Goal: Transaction & Acquisition: Purchase product/service

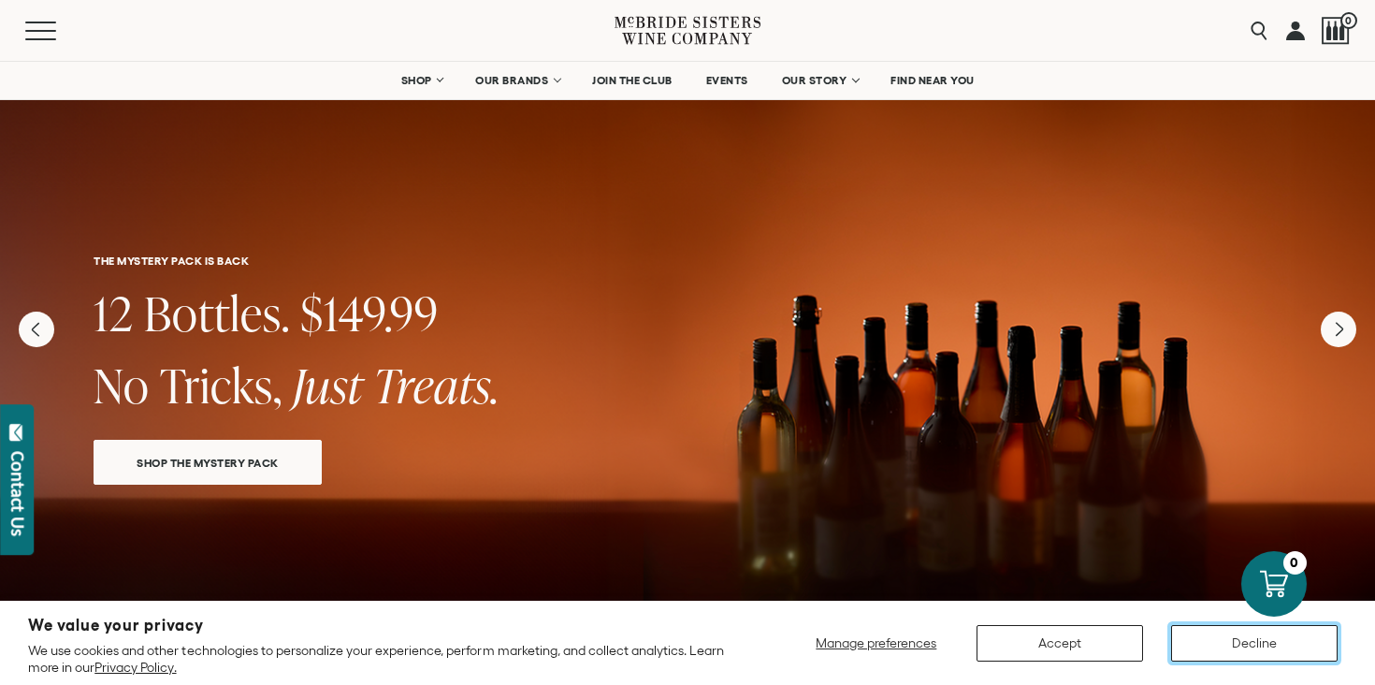
click at [1235, 644] on button "Decline" at bounding box center [1254, 643] width 166 height 36
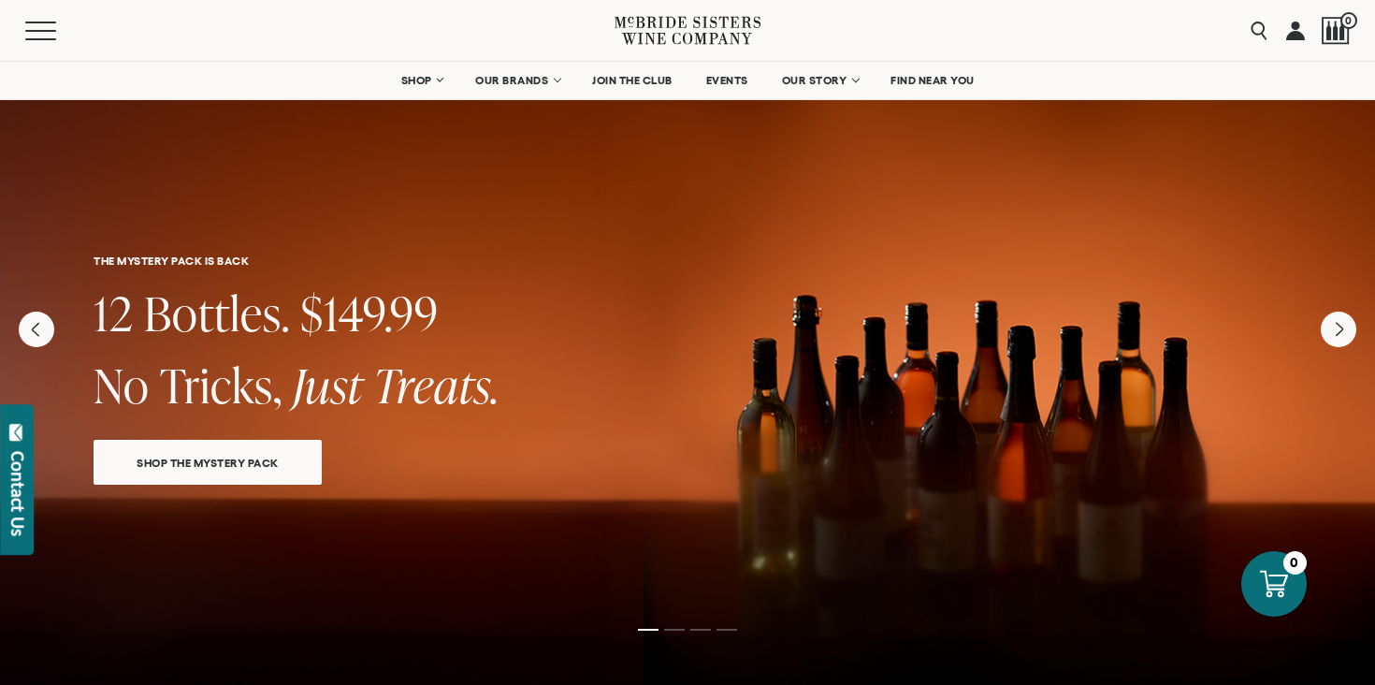
click at [228, 469] on link "SHOP THE MYSTERY PACK" at bounding box center [208, 462] width 228 height 45
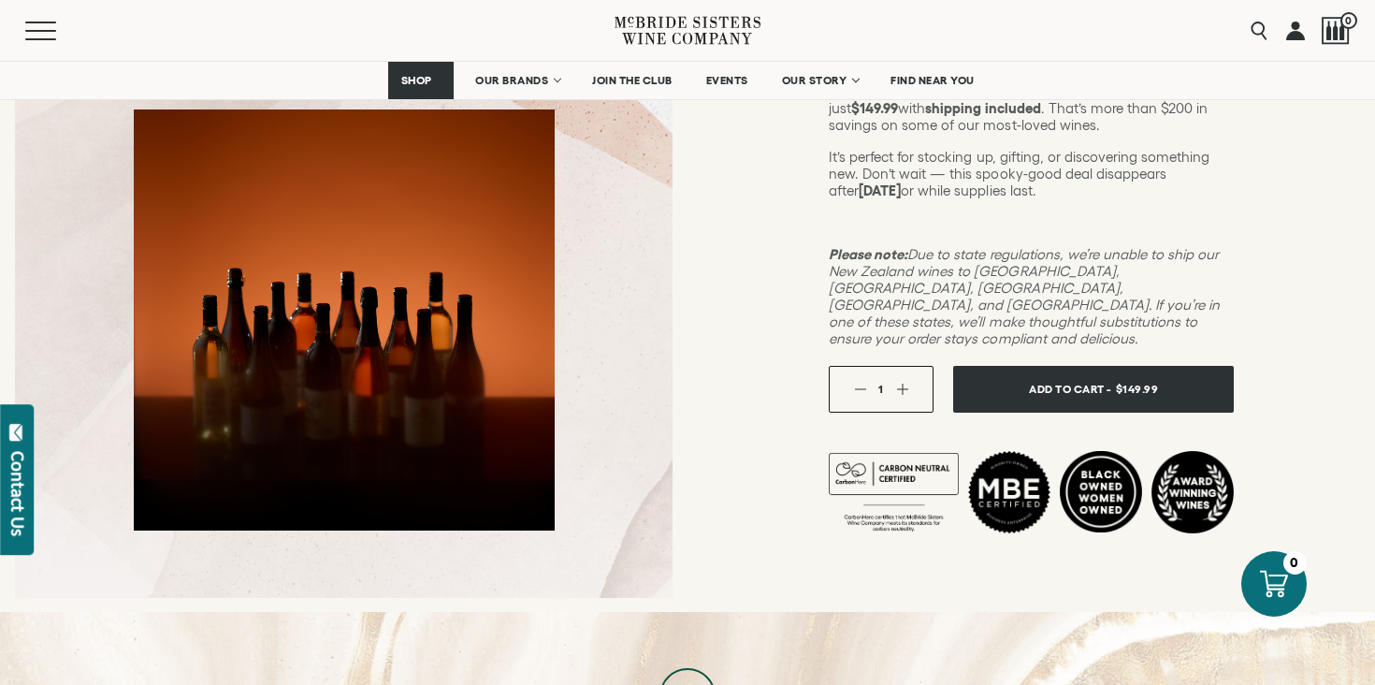
scroll to position [411, 0]
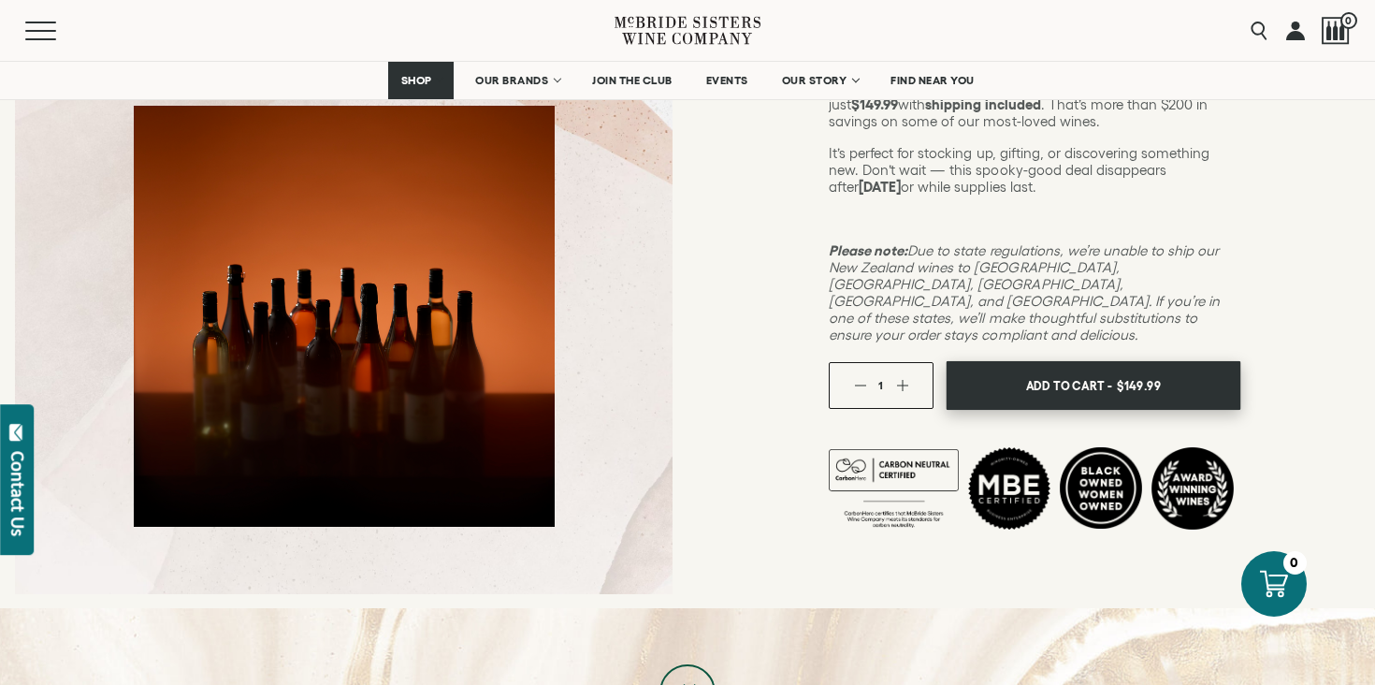
click at [1045, 371] on span "Add To Cart -" at bounding box center [1069, 385] width 86 height 28
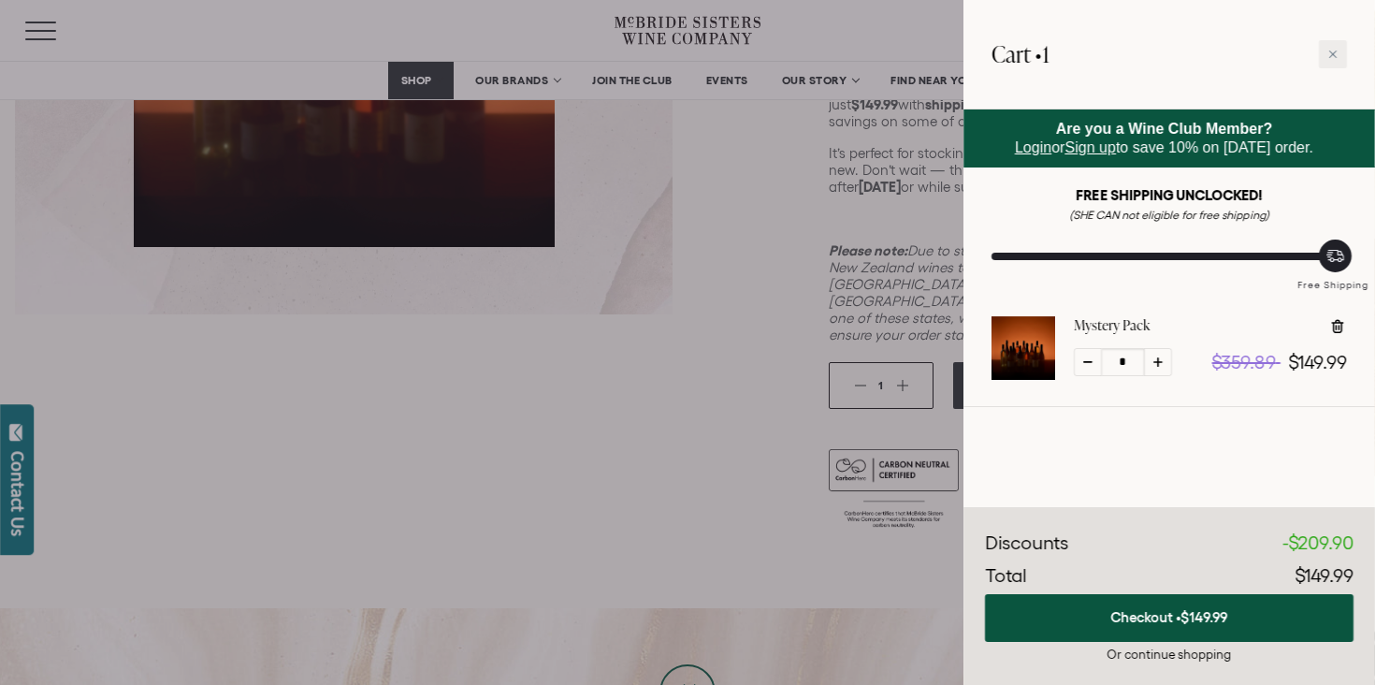
click at [1175, 658] on div "Or continue shopping" at bounding box center [1169, 654] width 369 height 18
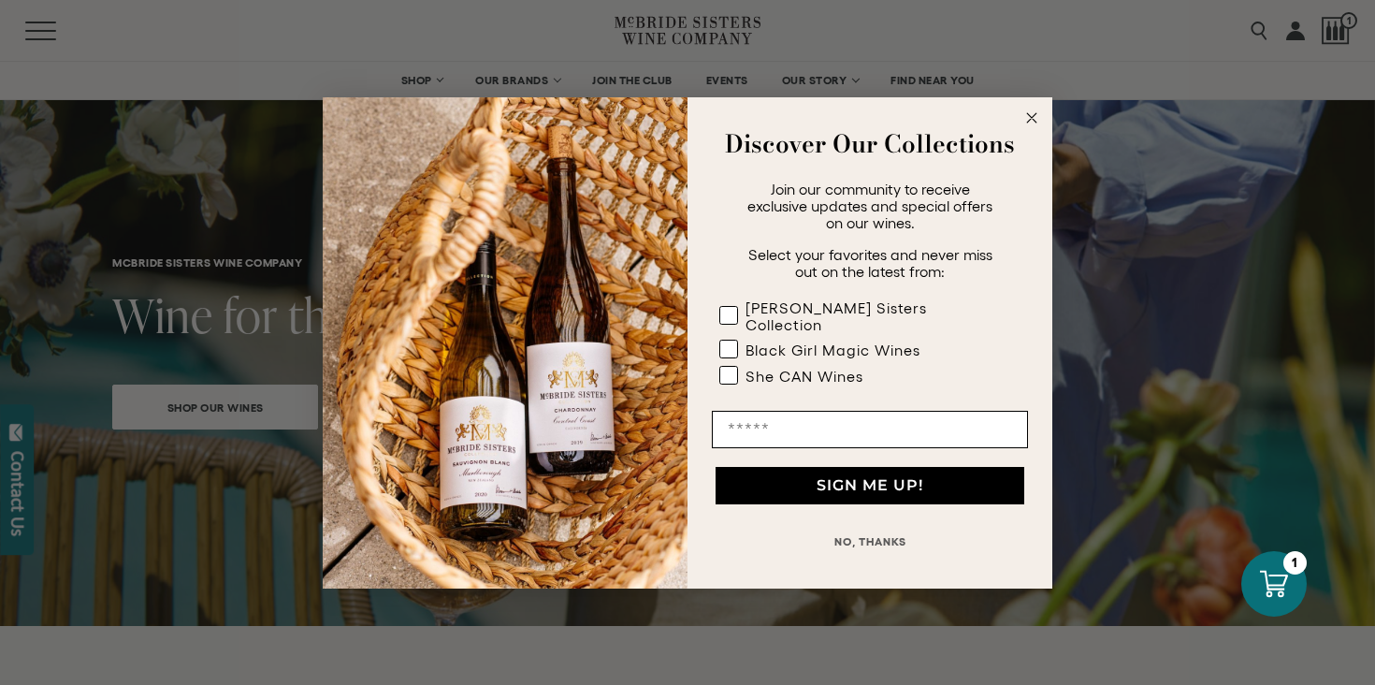
click at [874, 535] on button "NO, THANKS" at bounding box center [870, 541] width 316 height 37
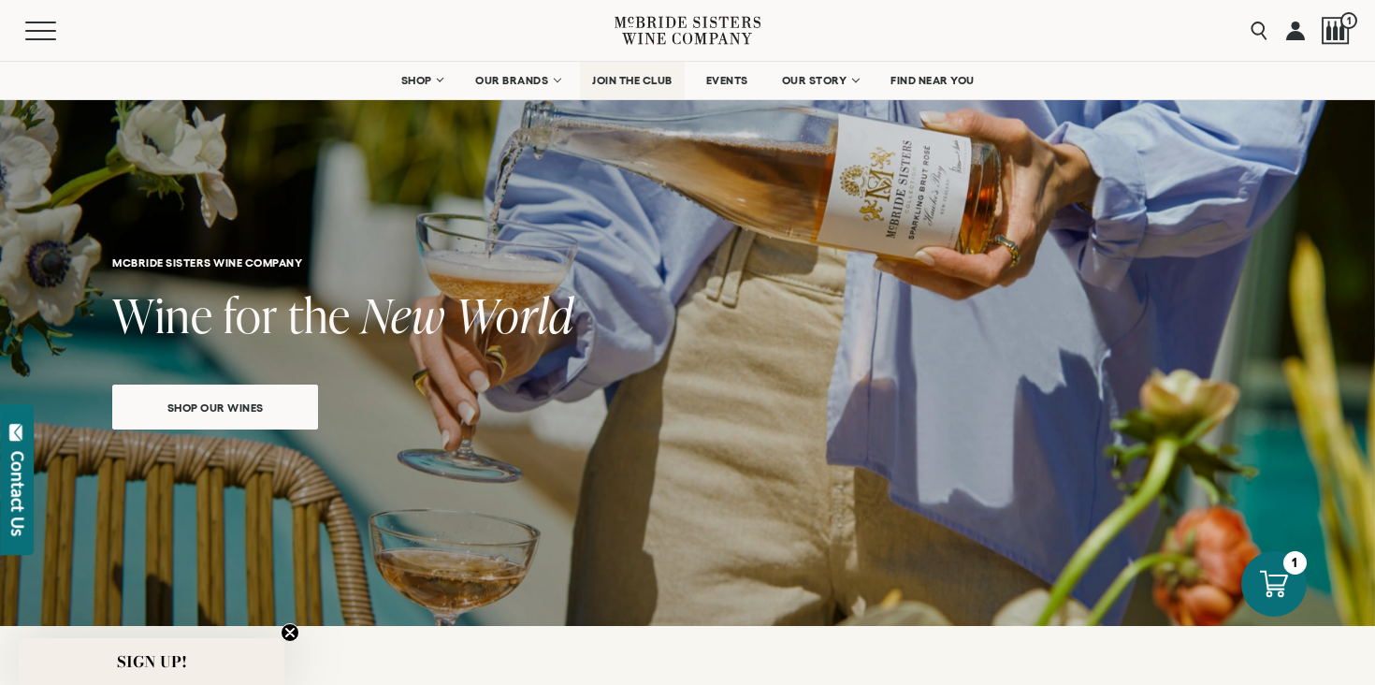
click at [625, 80] on span "JOIN THE CLUB" at bounding box center [632, 80] width 80 height 13
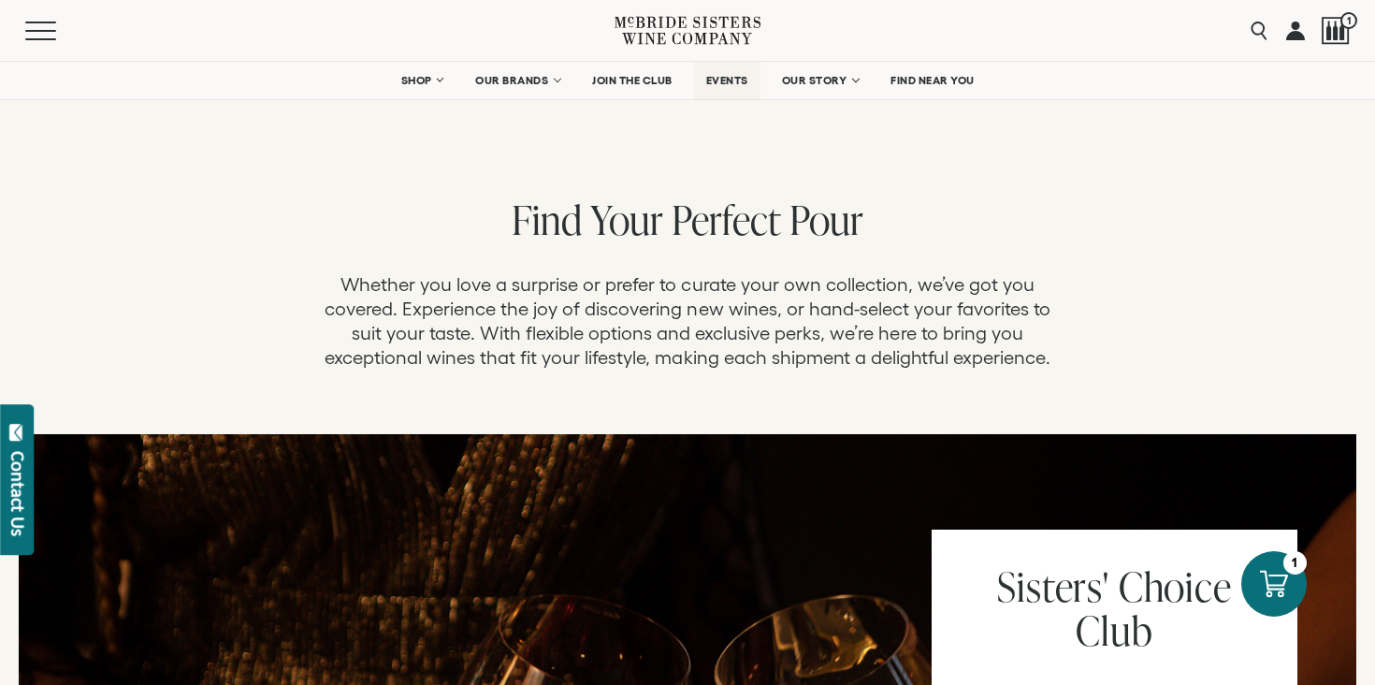
click at [721, 77] on span "EVENTS" at bounding box center [727, 80] width 42 height 13
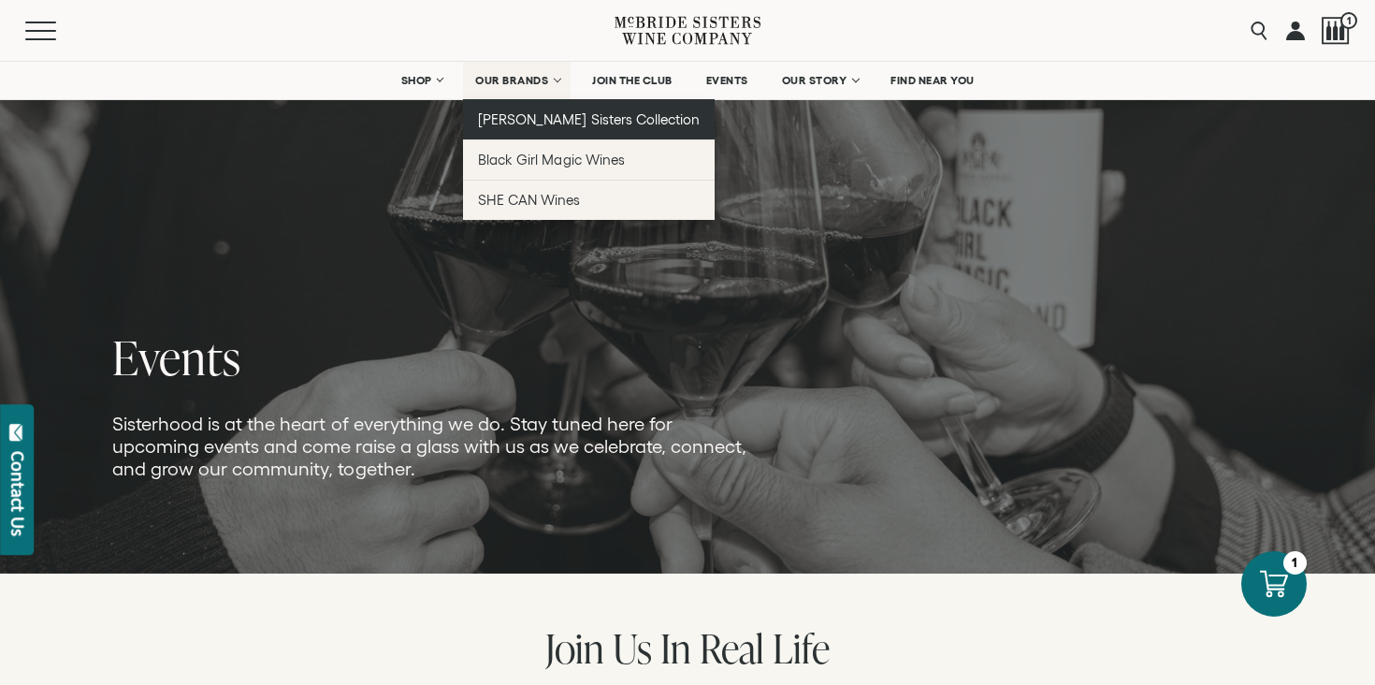
click at [548, 115] on span "[PERSON_NAME] Sisters Collection" at bounding box center [589, 119] width 222 height 16
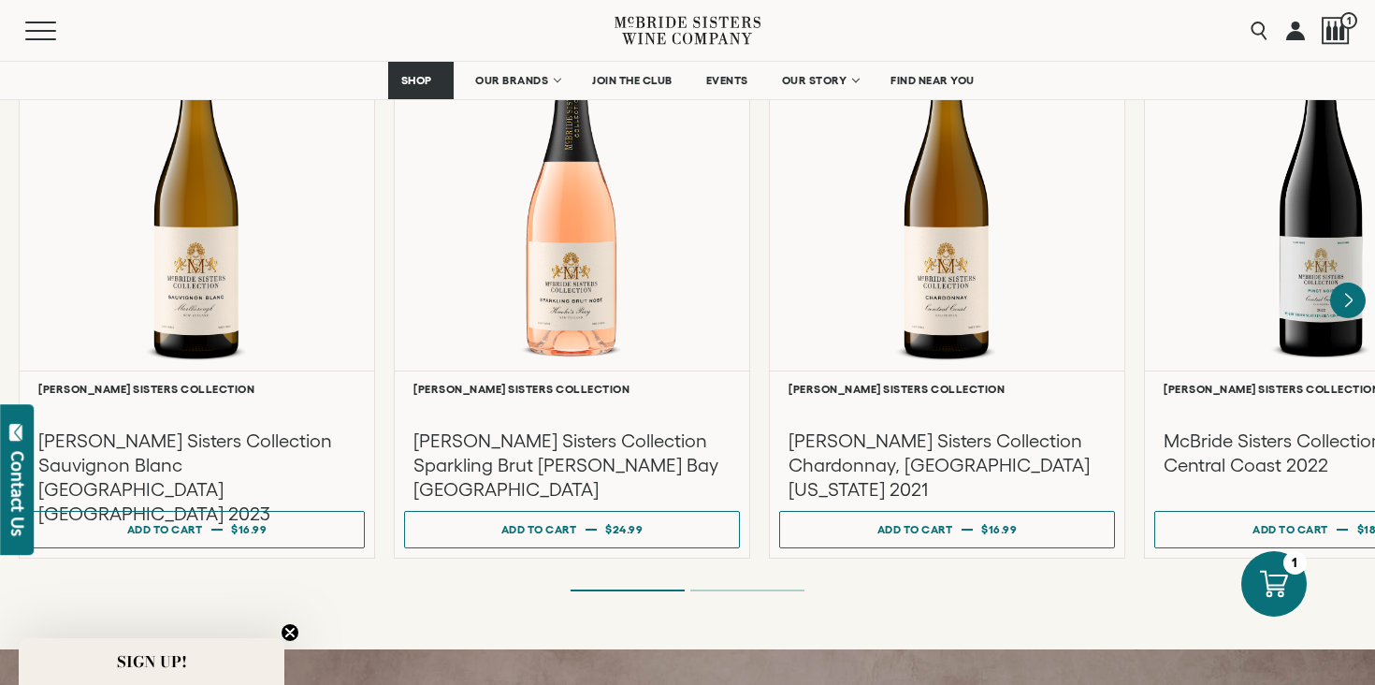
scroll to position [1690, 0]
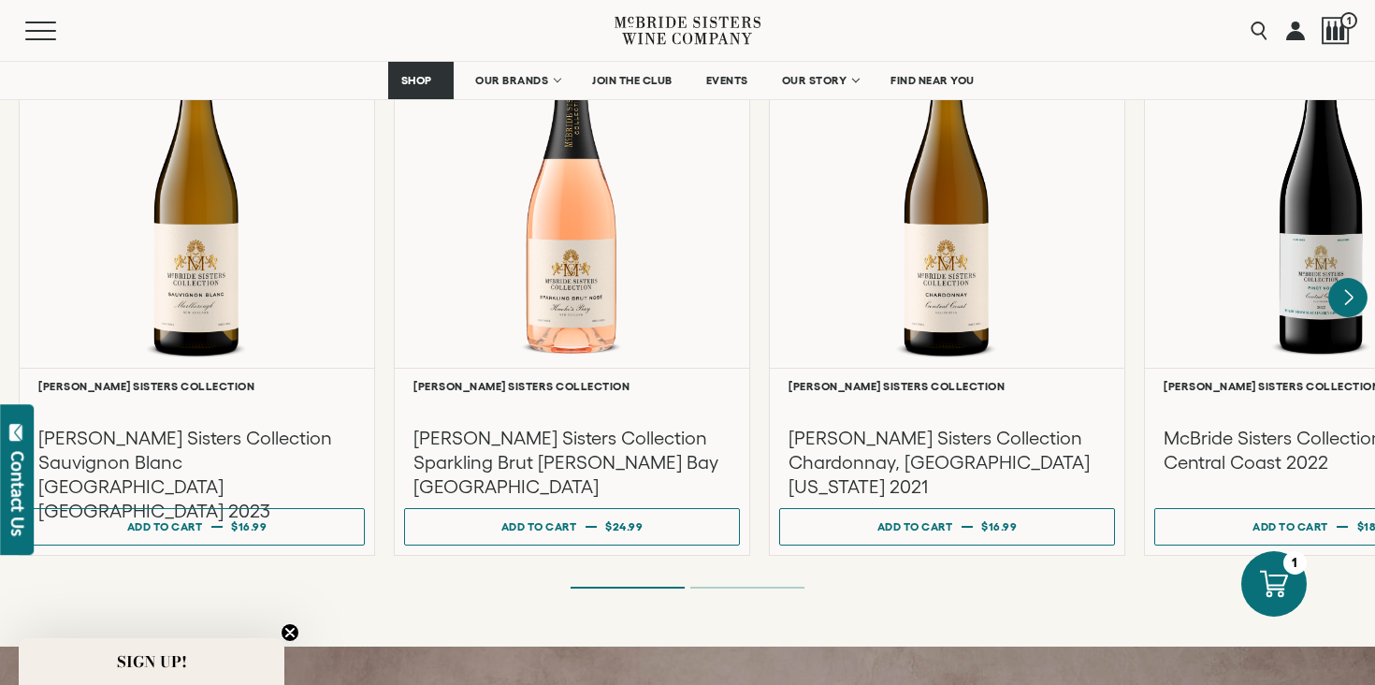
click at [1348, 290] on icon "Next" at bounding box center [1348, 297] width 7 height 15
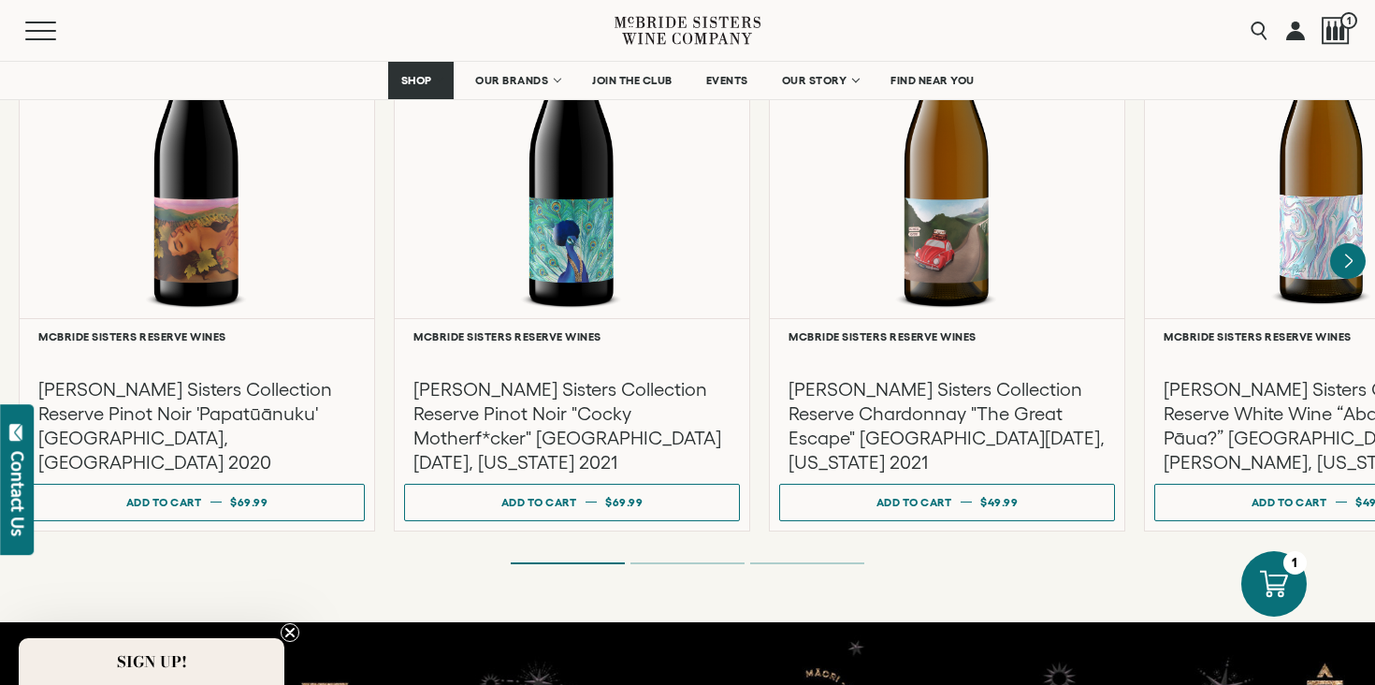
scroll to position [3304, 0]
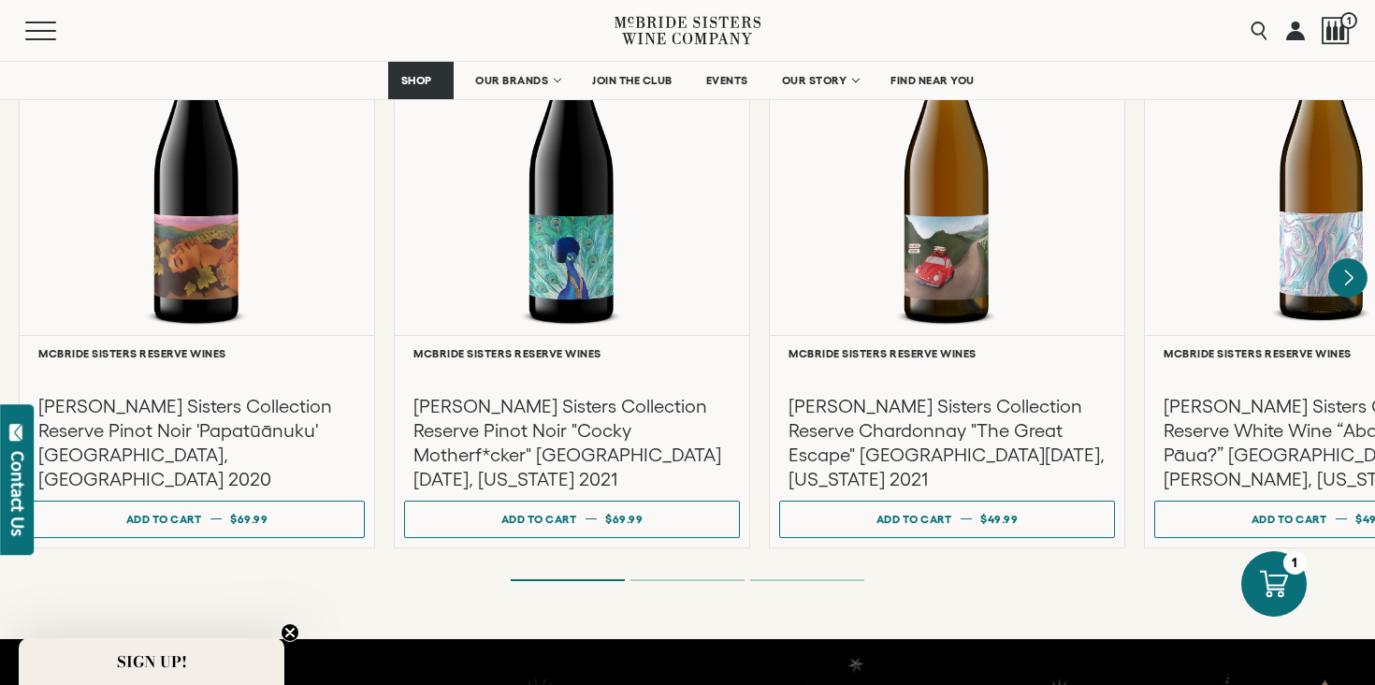
click at [1351, 264] on icon "Next" at bounding box center [1347, 277] width 39 height 39
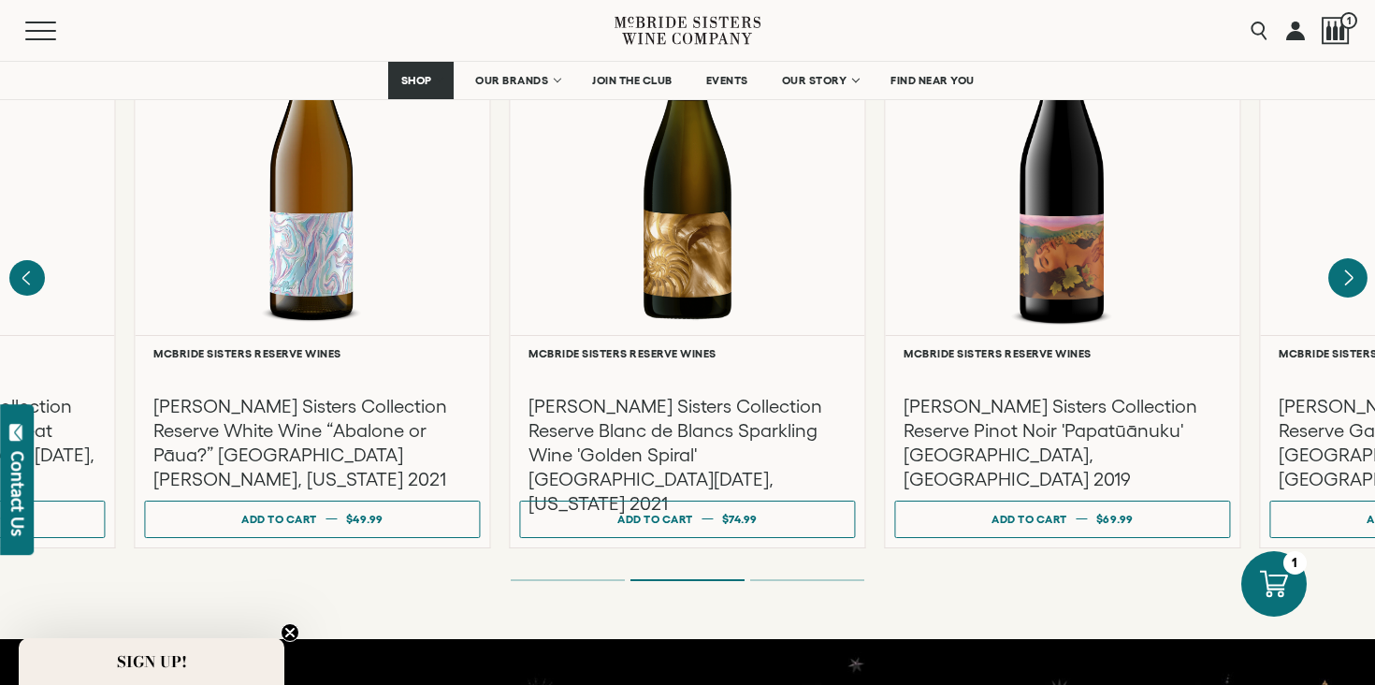
click at [1351, 264] on icon "Next" at bounding box center [1347, 277] width 39 height 39
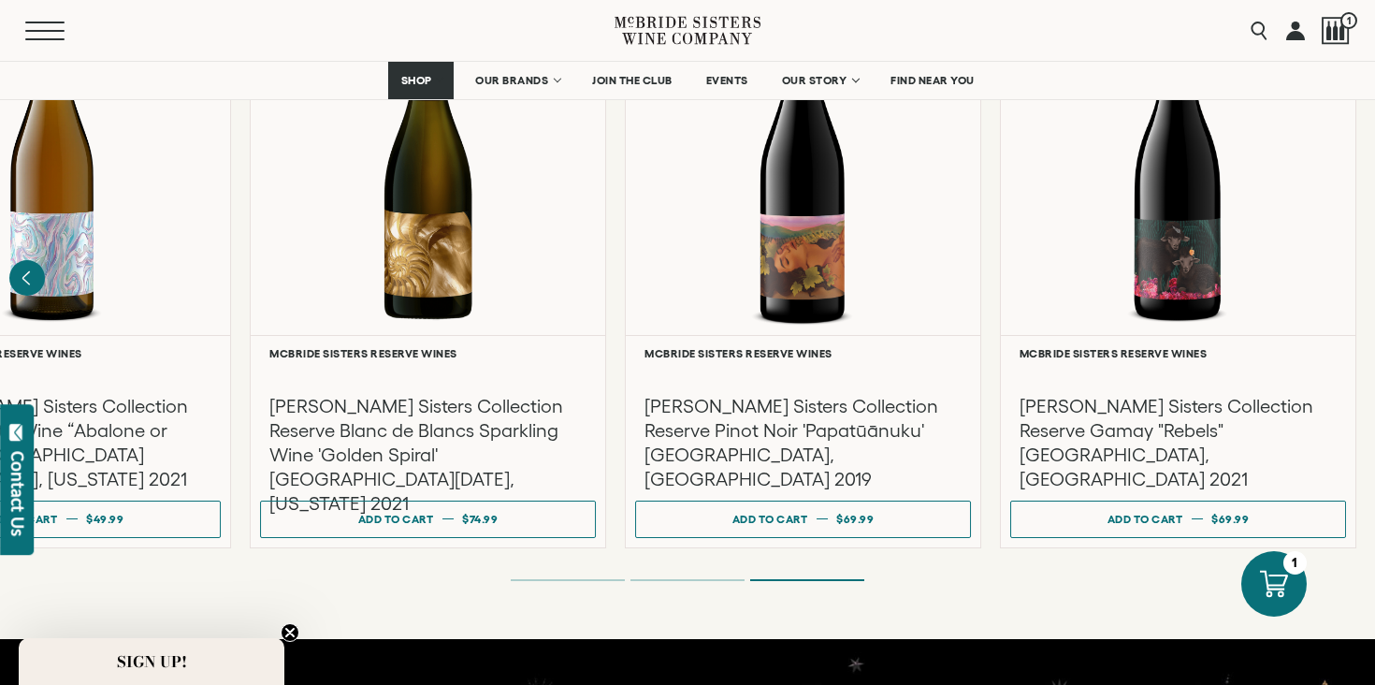
click at [39, 28] on button "Menu" at bounding box center [58, 31] width 67 height 19
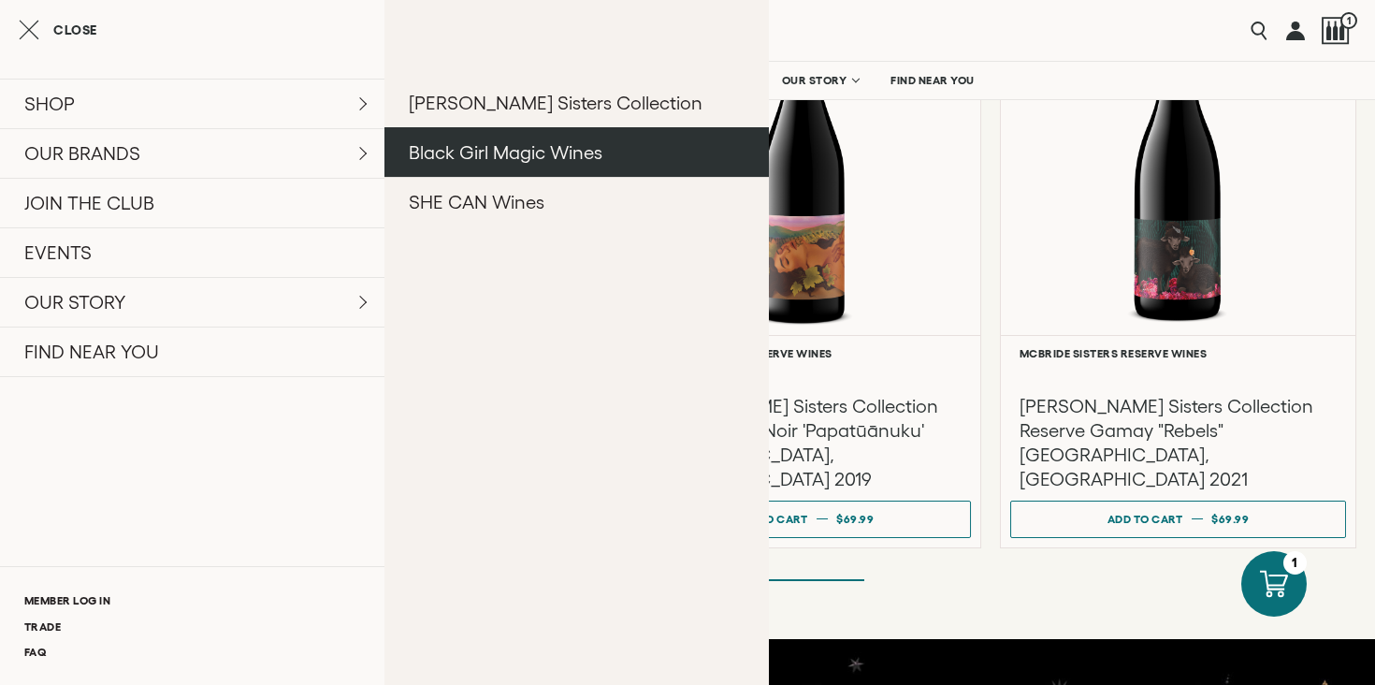
click at [542, 154] on link "Black Girl Magic Wines" at bounding box center [576, 152] width 384 height 50
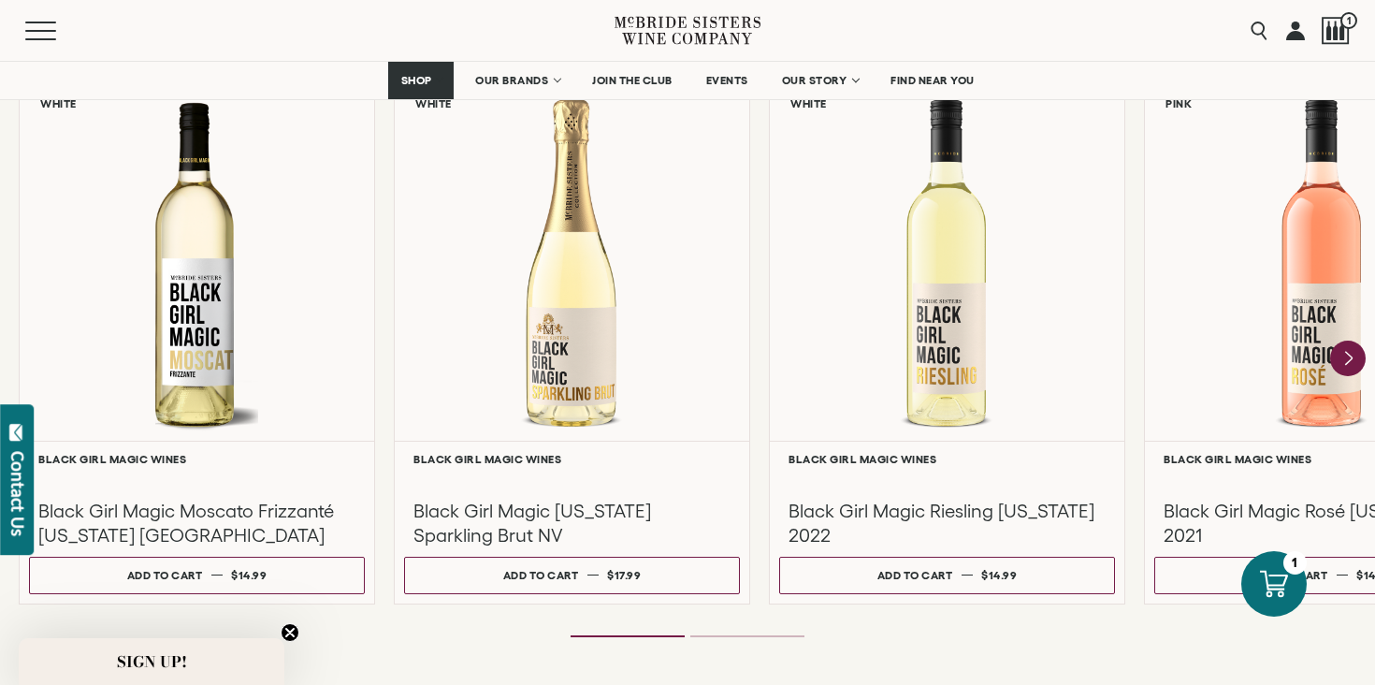
scroll to position [1669, 0]
click at [1346, 357] on icon "Next" at bounding box center [1348, 356] width 7 height 15
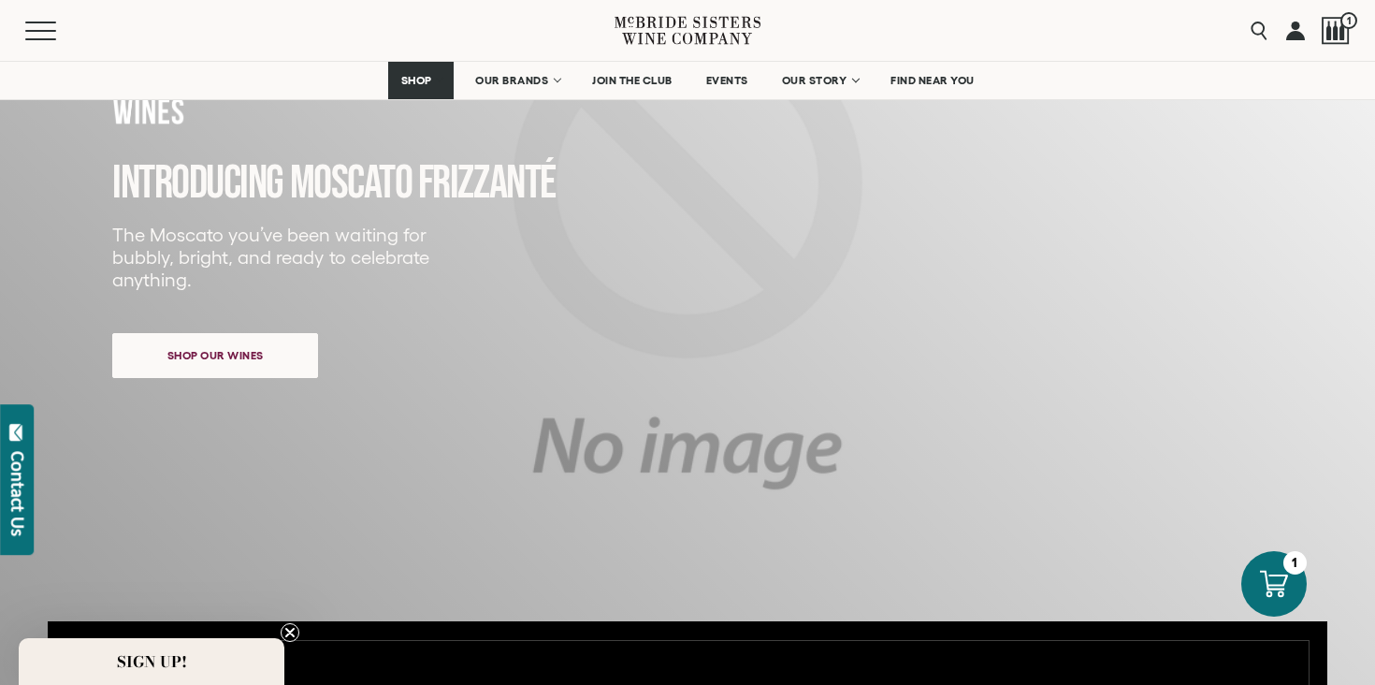
scroll to position [0, 0]
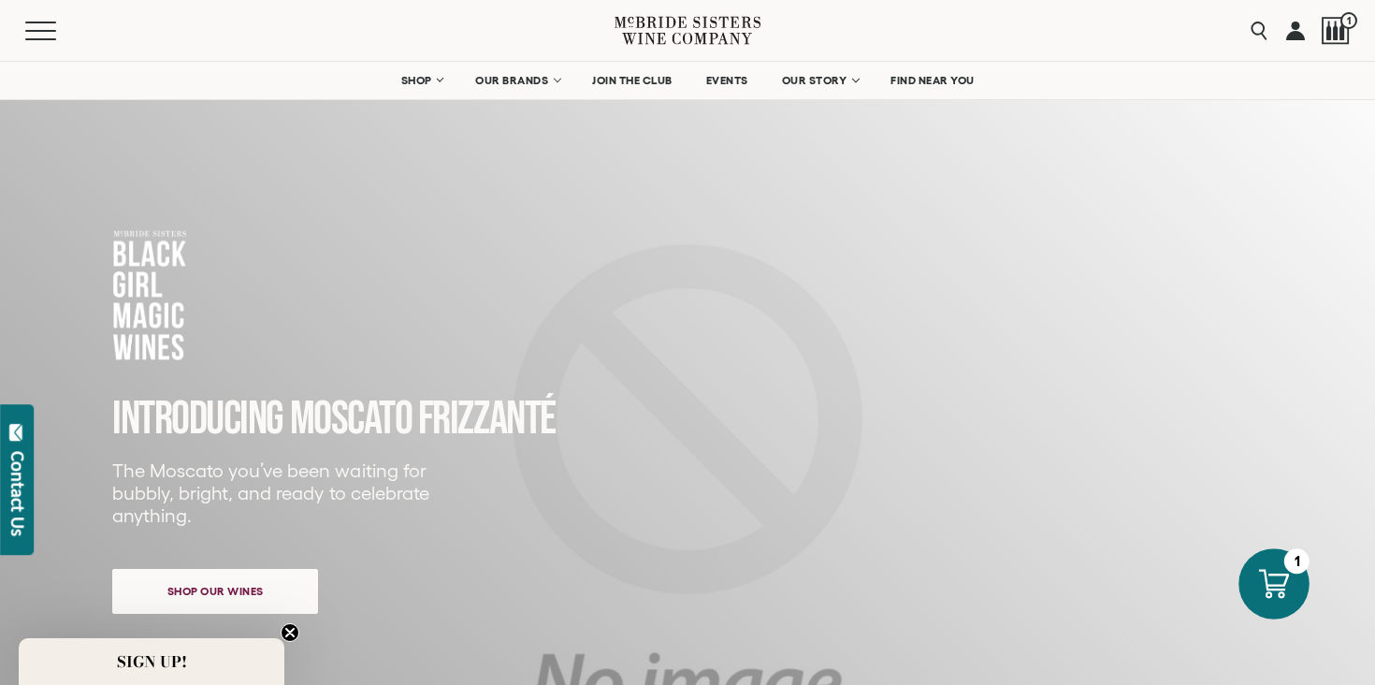
click at [1277, 585] on icon at bounding box center [1273, 583] width 30 height 29
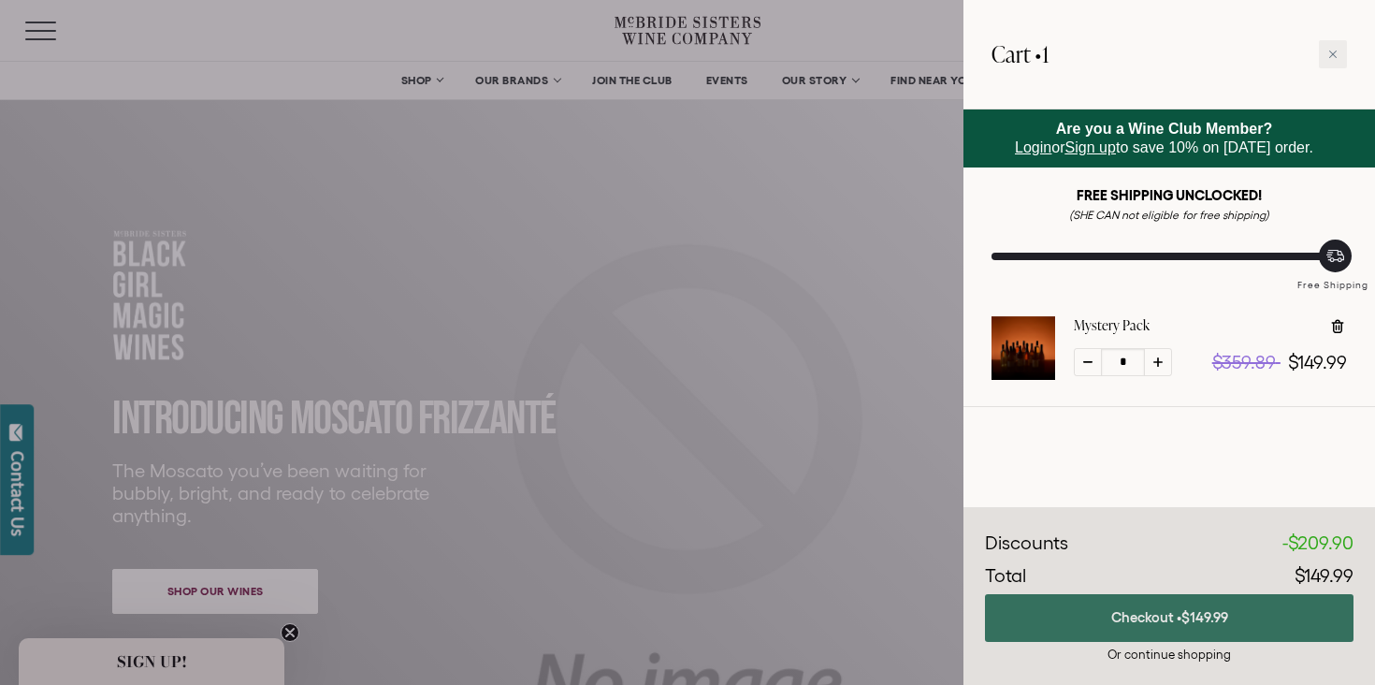
click at [1151, 618] on button "Checkout • $149.99" at bounding box center [1169, 618] width 369 height 48
